Goal: Task Accomplishment & Management: Use online tool/utility

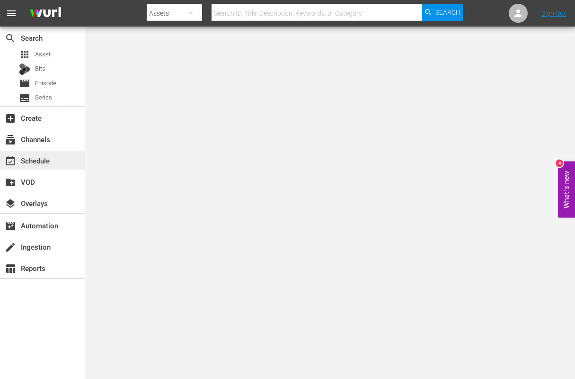
click at [34, 160] on div "event_available Schedule" at bounding box center [26, 159] width 53 height 9
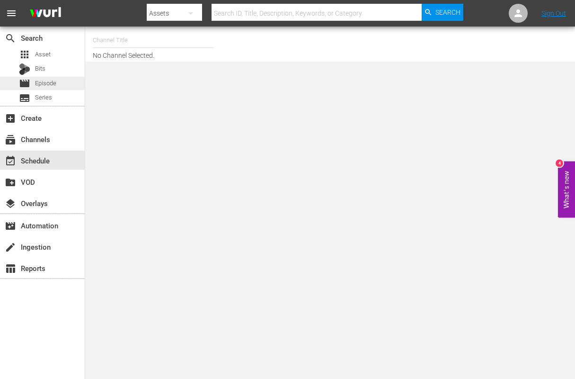
click at [38, 85] on span "Episode" at bounding box center [45, 83] width 21 height 9
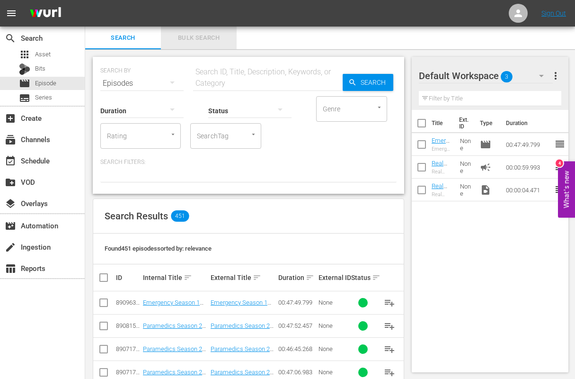
click at [211, 37] on span "Bulk Search" at bounding box center [199, 38] width 64 height 11
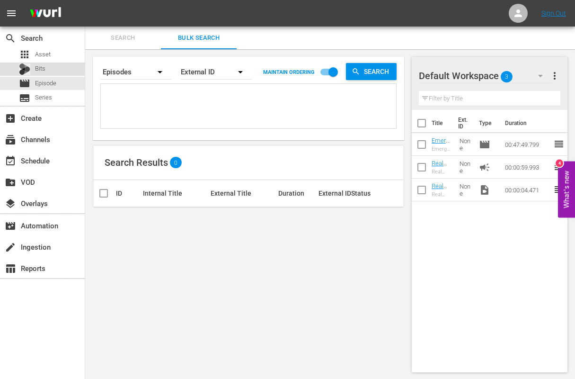
click at [37, 68] on span "Bits" at bounding box center [40, 68] width 10 height 9
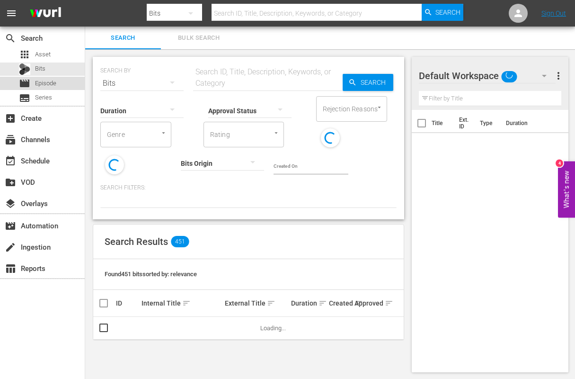
click at [37, 81] on span "Episode" at bounding box center [45, 83] width 21 height 9
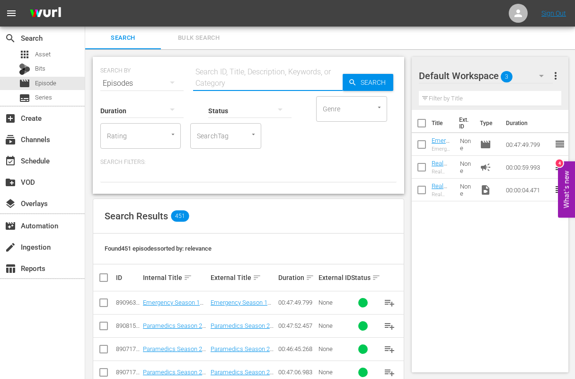
click at [232, 81] on input "text" at bounding box center [268, 83] width 150 height 23
type input "paramedics"
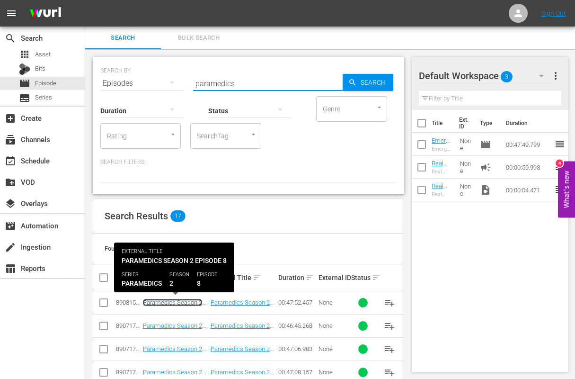
click at [163, 302] on link "Paramedics Season 2 Episode 8 - Nine Now" at bounding box center [172, 306] width 59 height 14
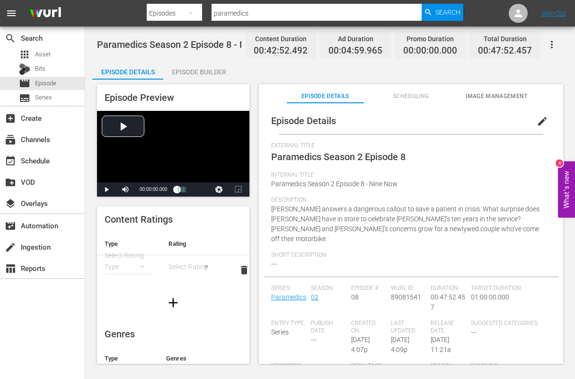
click at [205, 62] on div "Episode Builder" at bounding box center [198, 72] width 71 height 23
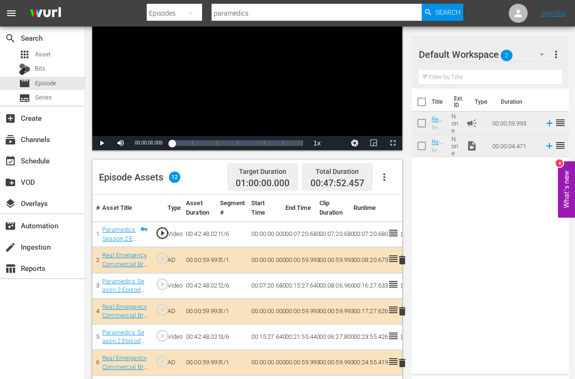
scroll to position [106, 0]
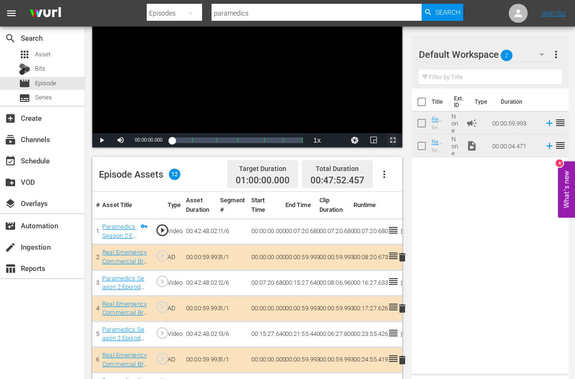
click at [393, 140] on span "Video Player" at bounding box center [393, 140] width 0 height 0
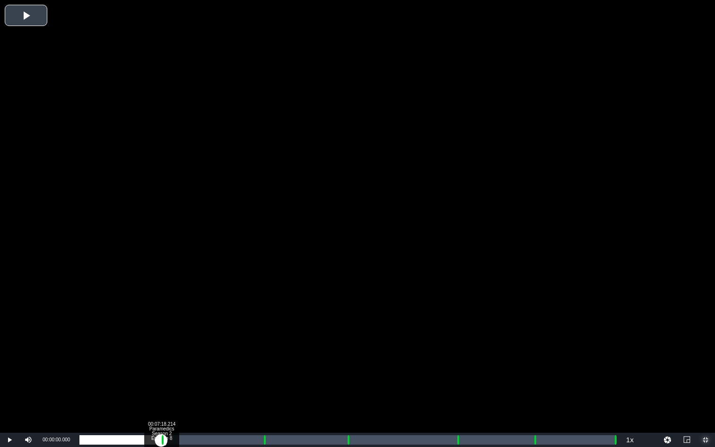
click at [161, 378] on div "Loaded : 0.23% 00:07:18.214 Paramedics Season 2 Episode 8 (1/6) 00:00:00.000 [G…" at bounding box center [347, 439] width 537 height 9
click at [172, 378] on div "00:08:16.474 Real Emergency Commercial Break" at bounding box center [172, 439] width 0 height 9
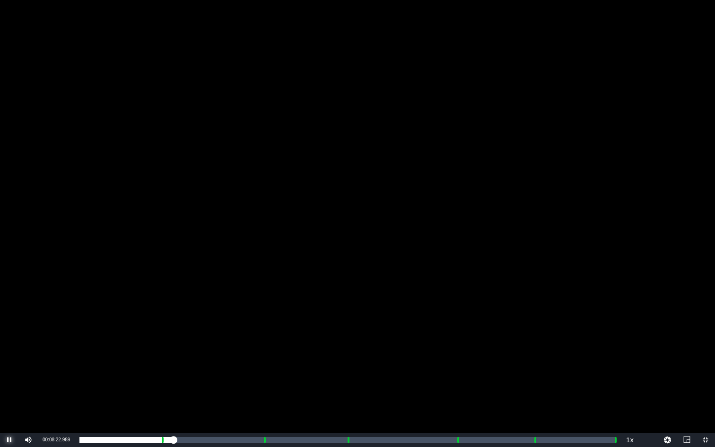
click at [9, 378] on span "Video Player" at bounding box center [9, 440] width 0 height 0
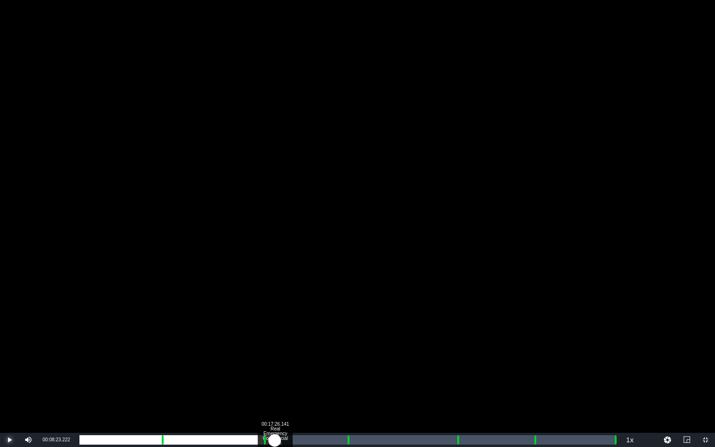
click at [274, 378] on div "Loaded : 19.64% 00:17:26.141 Real Emergency Commercial Break 00:07:23.229 [GEOG…" at bounding box center [347, 439] width 537 height 9
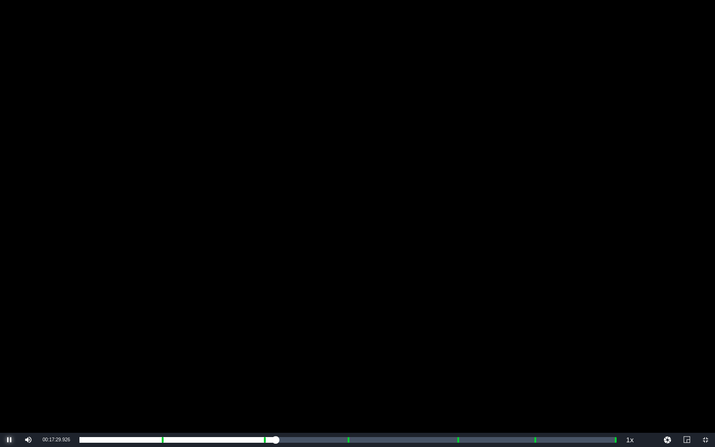
click at [9, 378] on span "Video Player" at bounding box center [9, 440] width 0 height 0
click at [142, 60] on div "Video Player" at bounding box center [357, 216] width 715 height 433
click at [114, 43] on div "Video Player" at bounding box center [357, 216] width 715 height 433
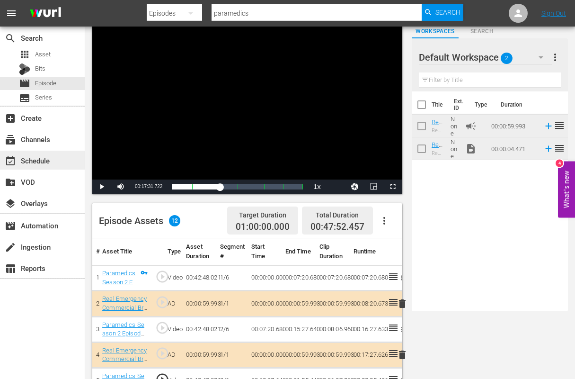
click at [29, 162] on div "event_available Schedule" at bounding box center [26, 159] width 53 height 9
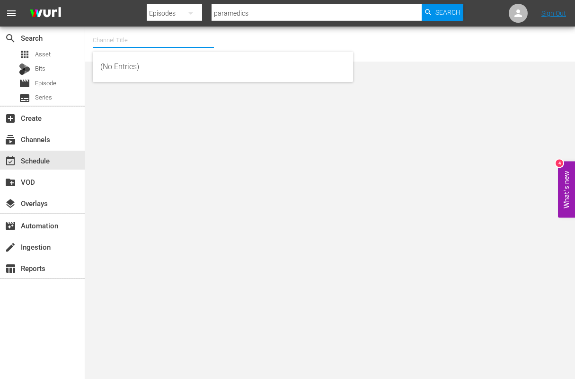
click at [134, 43] on input "text" at bounding box center [153, 40] width 121 height 23
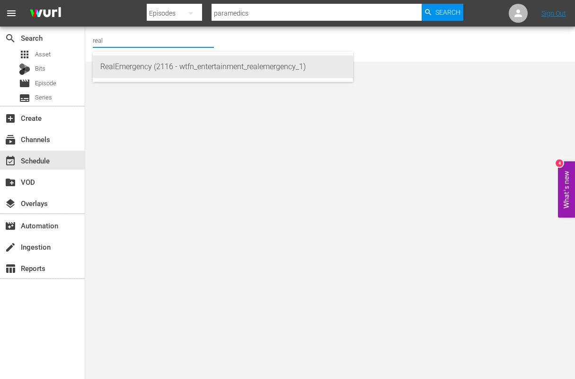
click at [130, 64] on div "RealEmergency (2116 - wtfn_entertainment_realemergency_1)" at bounding box center [222, 66] width 245 height 23
type input "RealEmergency (2116 - wtfn_entertainment_realemergency_1)"
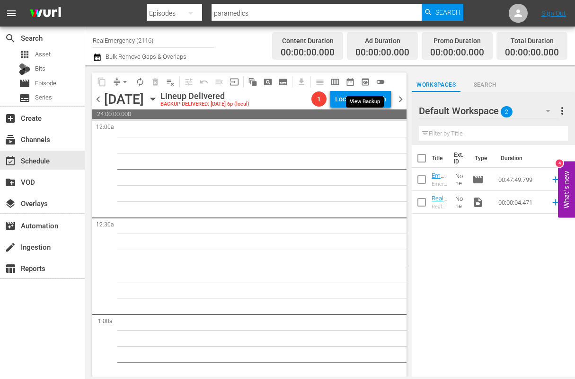
click at [366, 80] on span "preview_outlined" at bounding box center [365, 81] width 9 height 9
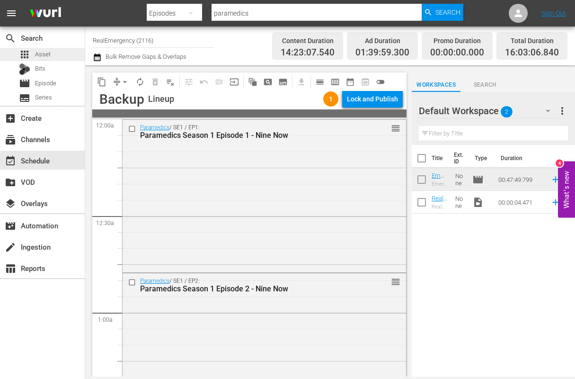
click at [45, 55] on span "Asset" at bounding box center [43, 54] width 16 height 9
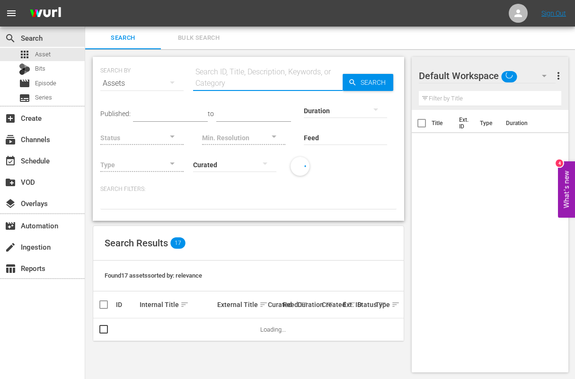
click at [223, 85] on input "text" at bounding box center [268, 83] width 150 height 23
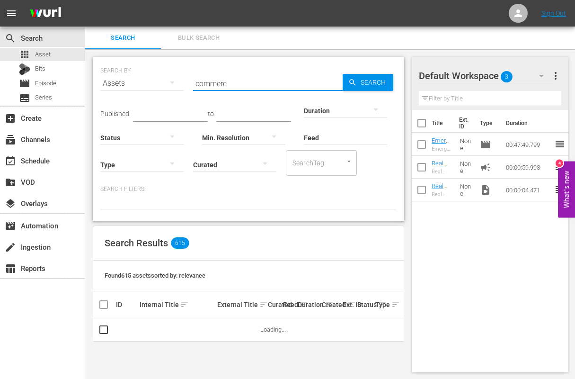
type input "commercial"
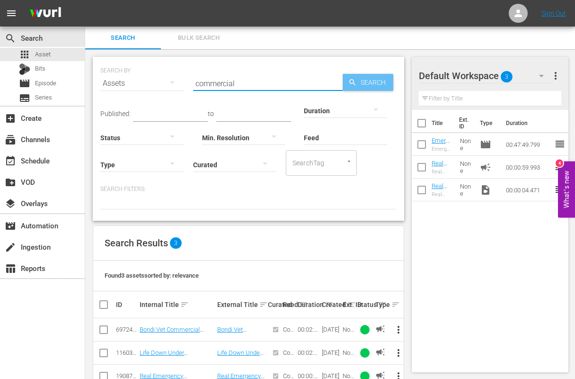
click at [365, 85] on span "Search" at bounding box center [375, 82] width 36 height 17
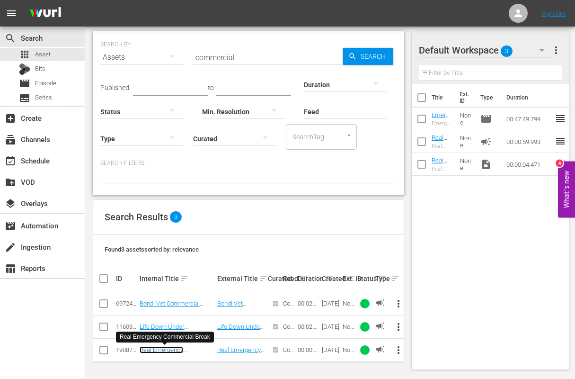
click at [161, 349] on link "Real Emergency Commercial Break" at bounding box center [165, 353] width 50 height 14
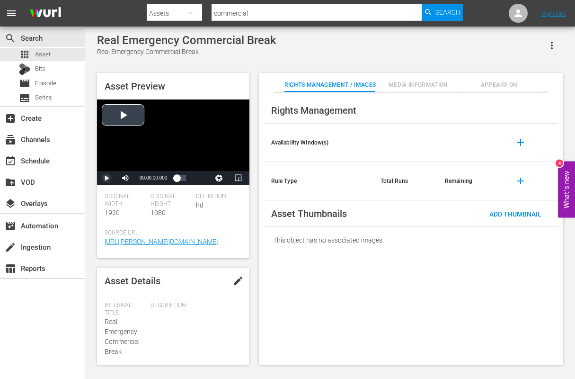
click at [106, 178] on span "Video Player" at bounding box center [106, 178] width 0 height 0
click at [185, 179] on div "00:00:39.452" at bounding box center [180, 177] width 8 height 9
click at [37, 84] on span "Episode" at bounding box center [45, 83] width 21 height 9
